Goal: Find specific page/section

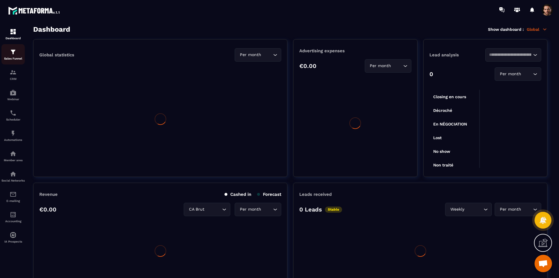
click at [18, 55] on div "Sales Funnel" at bounding box center [12, 55] width 23 height 12
click at [15, 55] on img at bounding box center [13, 52] width 7 height 7
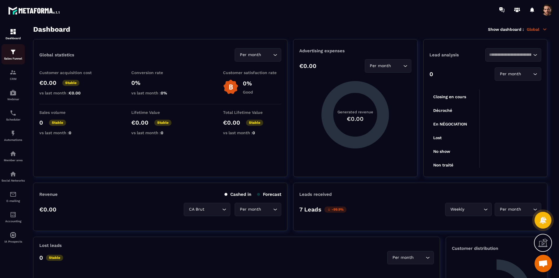
click at [12, 54] on img at bounding box center [13, 52] width 7 height 7
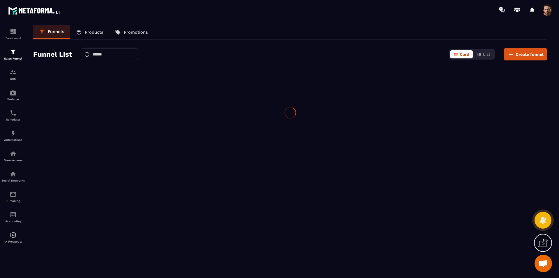
click at [12, 54] on img at bounding box center [13, 52] width 7 height 7
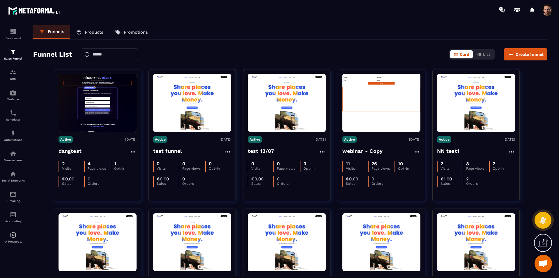
click at [97, 34] on p "Products" at bounding box center [94, 32] width 19 height 5
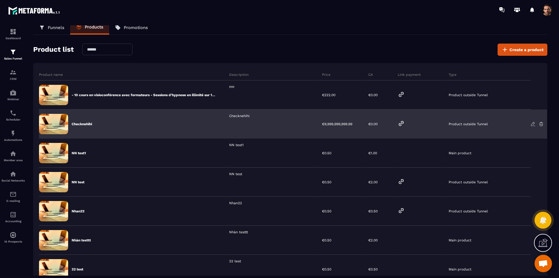
scroll to position [5, 0]
click at [401, 127] on icon at bounding box center [400, 123] width 7 height 7
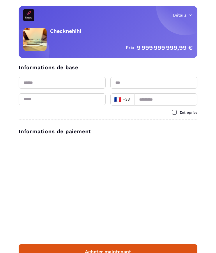
click at [178, 15] on button "Détails" at bounding box center [183, 15] width 20 height 6
